Goal: Task Accomplishment & Management: Manage account settings

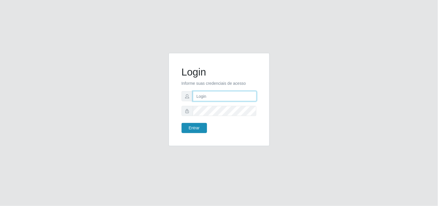
type input "[PERSON_NAME]"
click at [194, 128] on button "Entrar" at bounding box center [194, 128] width 25 height 10
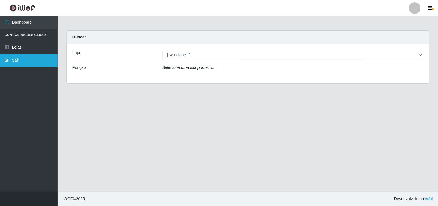
click at [35, 61] on link "Sair" at bounding box center [29, 60] width 58 height 13
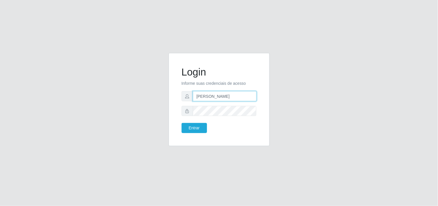
click at [247, 99] on input "[PERSON_NAME]" at bounding box center [225, 96] width 64 height 10
type input "[EMAIL_ADDRESS][DOMAIN_NAME]"
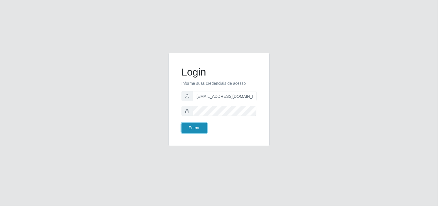
click at [202, 125] on button "Entrar" at bounding box center [194, 128] width 25 height 10
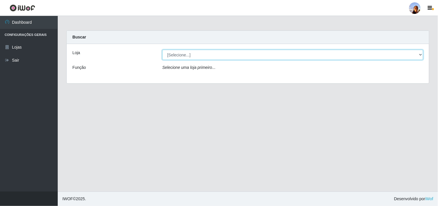
click at [201, 56] on select "[Selecione...] Supermercado [GEOGRAPHIC_DATA]" at bounding box center [292, 55] width 261 height 10
select select "166"
click at [162, 50] on select "[Selecione...] Supermercado [GEOGRAPHIC_DATA]" at bounding box center [292, 55] width 261 height 10
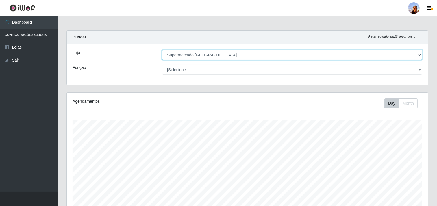
scroll to position [127, 0]
